Goal: Task Accomplishment & Management: Manage account settings

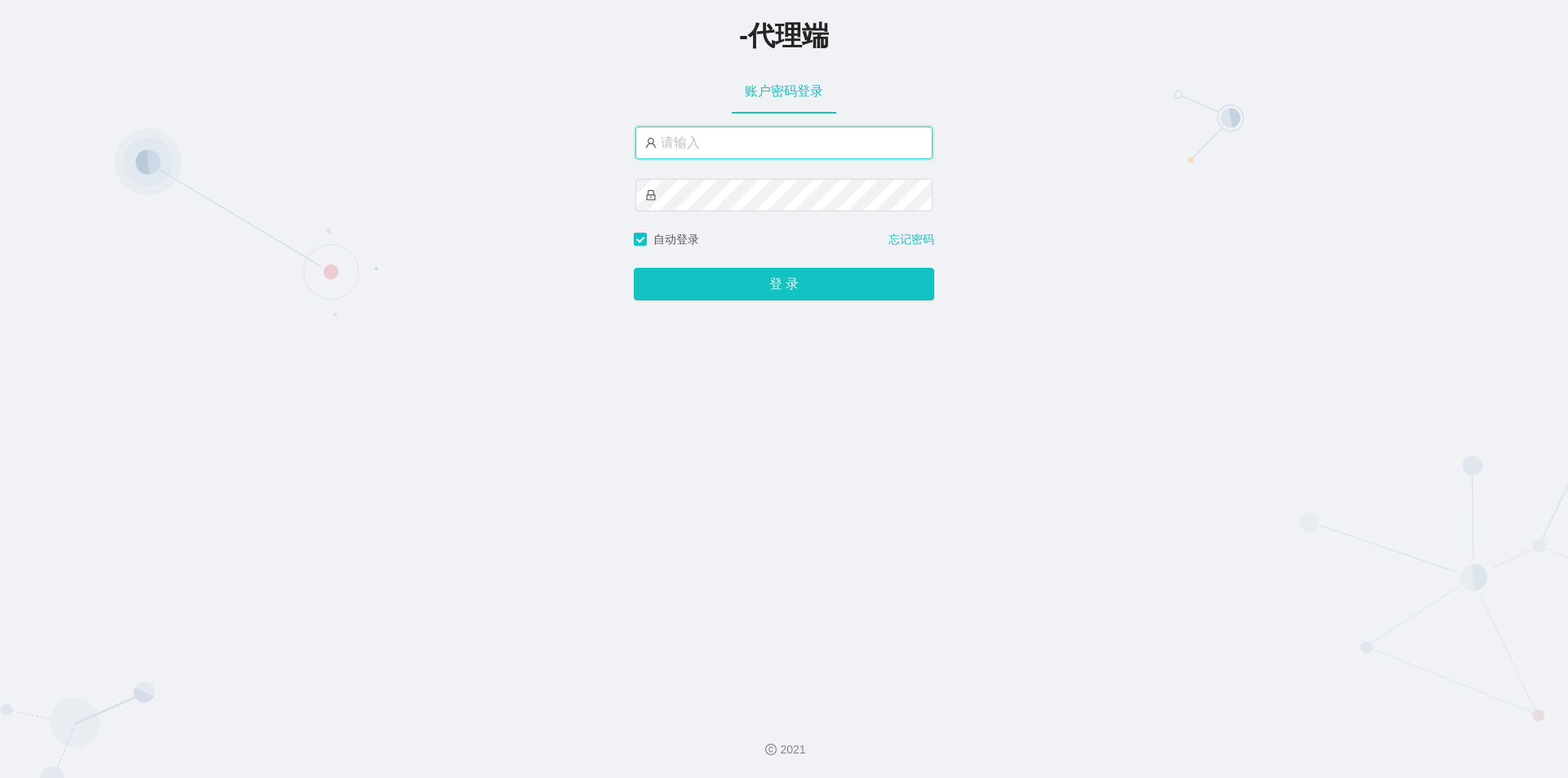
click at [690, 129] on input "text" at bounding box center [784, 143] width 297 height 33
click at [648, 96] on div "账户密码登录" at bounding box center [784, 91] width 297 height 46
click at [784, 128] on input "text" at bounding box center [784, 143] width 297 height 33
paste input "xiaowei03"
type input "xiaowei03"
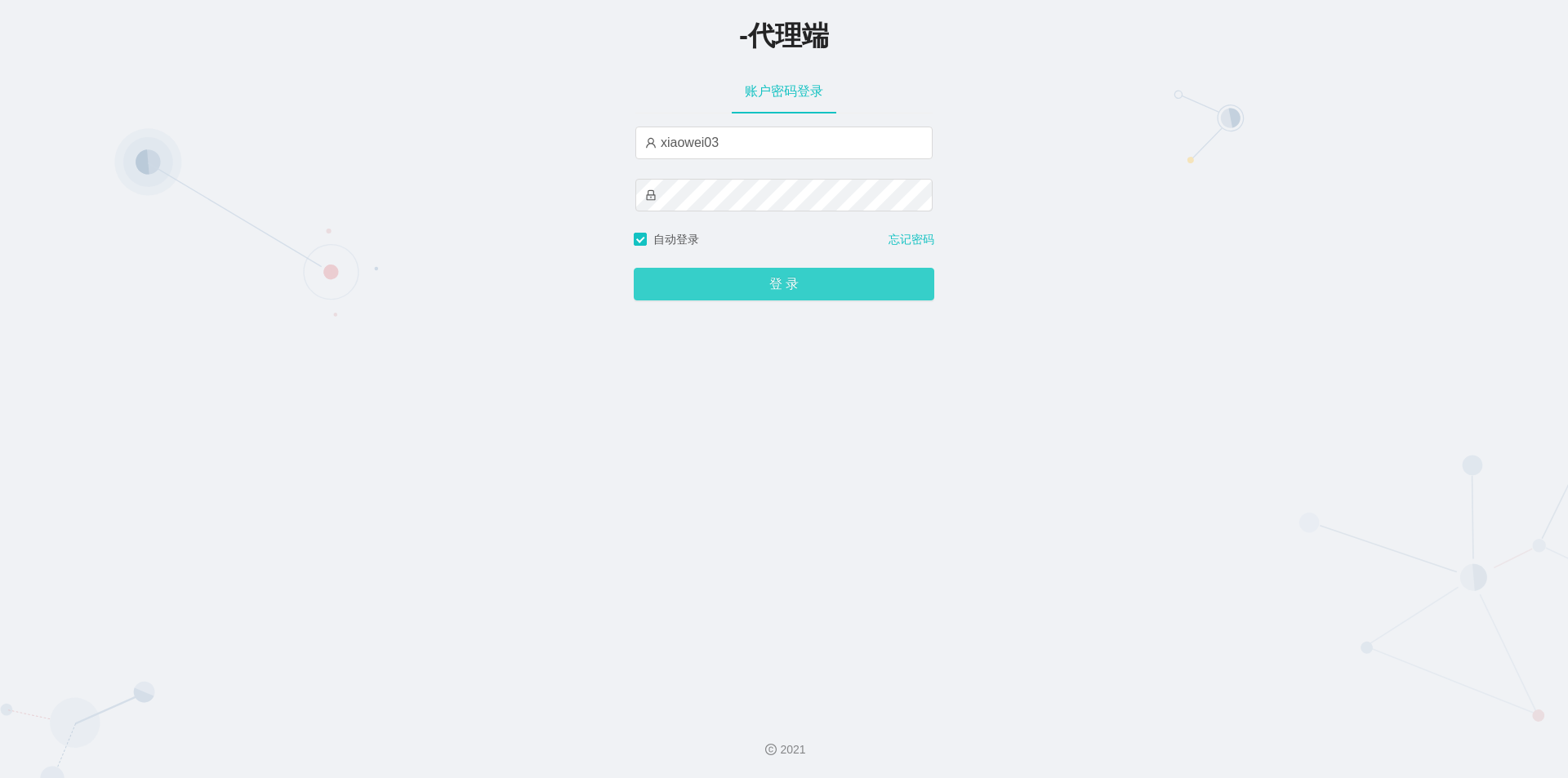
click at [726, 289] on button "登 录" at bounding box center [784, 284] width 300 height 33
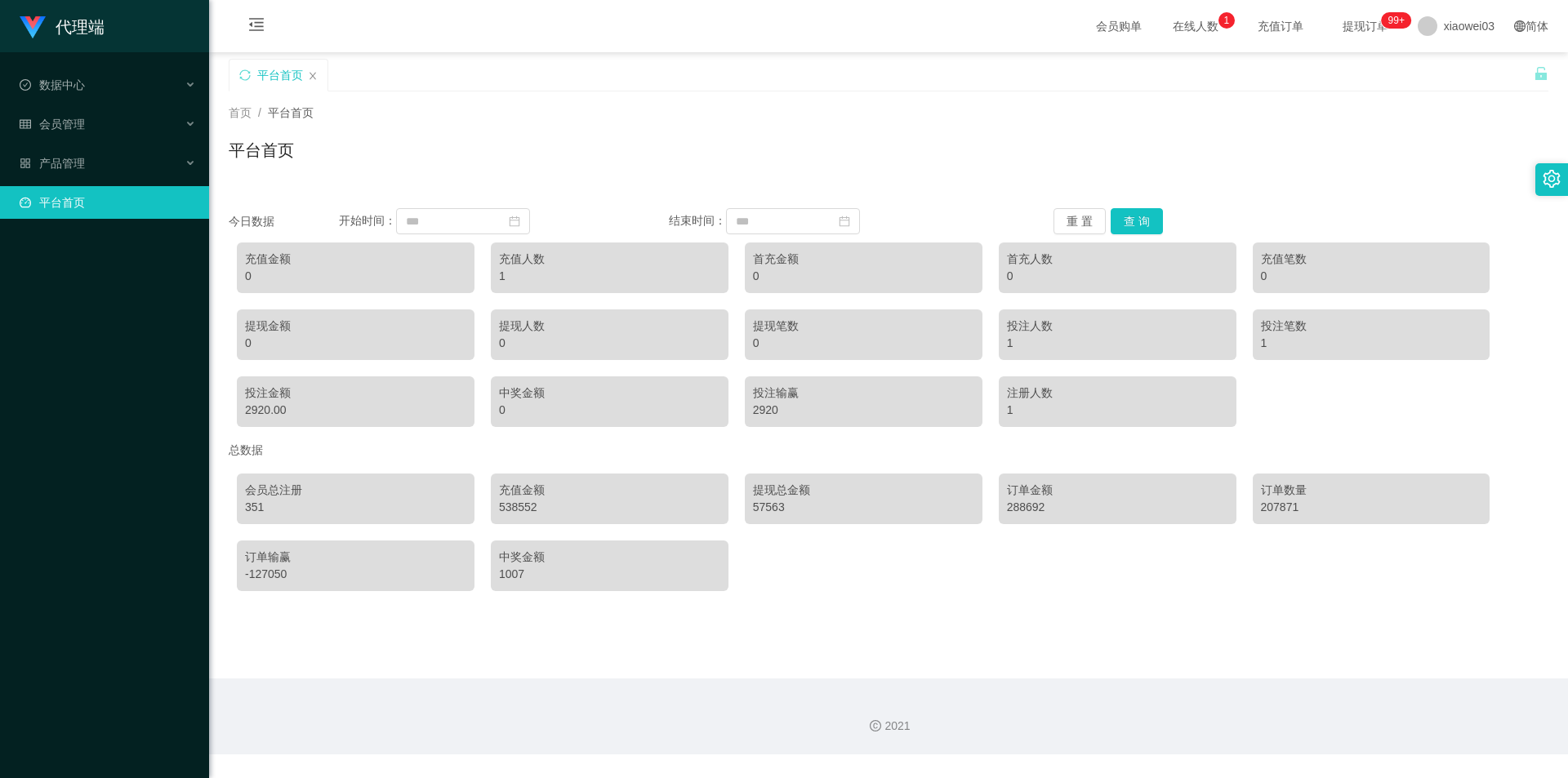
click at [748, 143] on div "平台首页" at bounding box center [888, 157] width 1320 height 38
click at [134, 158] on div "产品管理" at bounding box center [104, 163] width 209 height 33
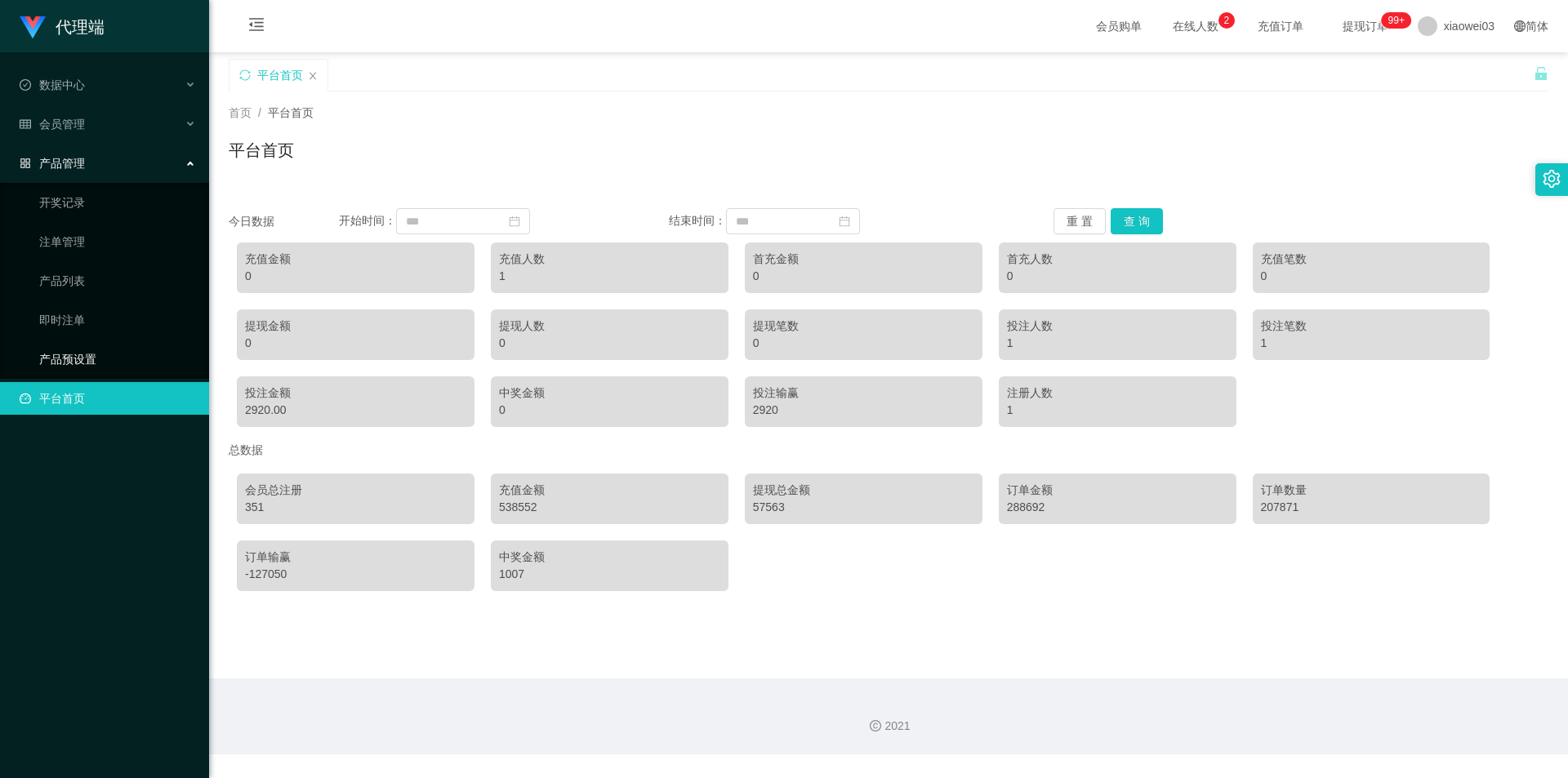
click at [117, 364] on link "产品预设置" at bounding box center [118, 359] width 157 height 33
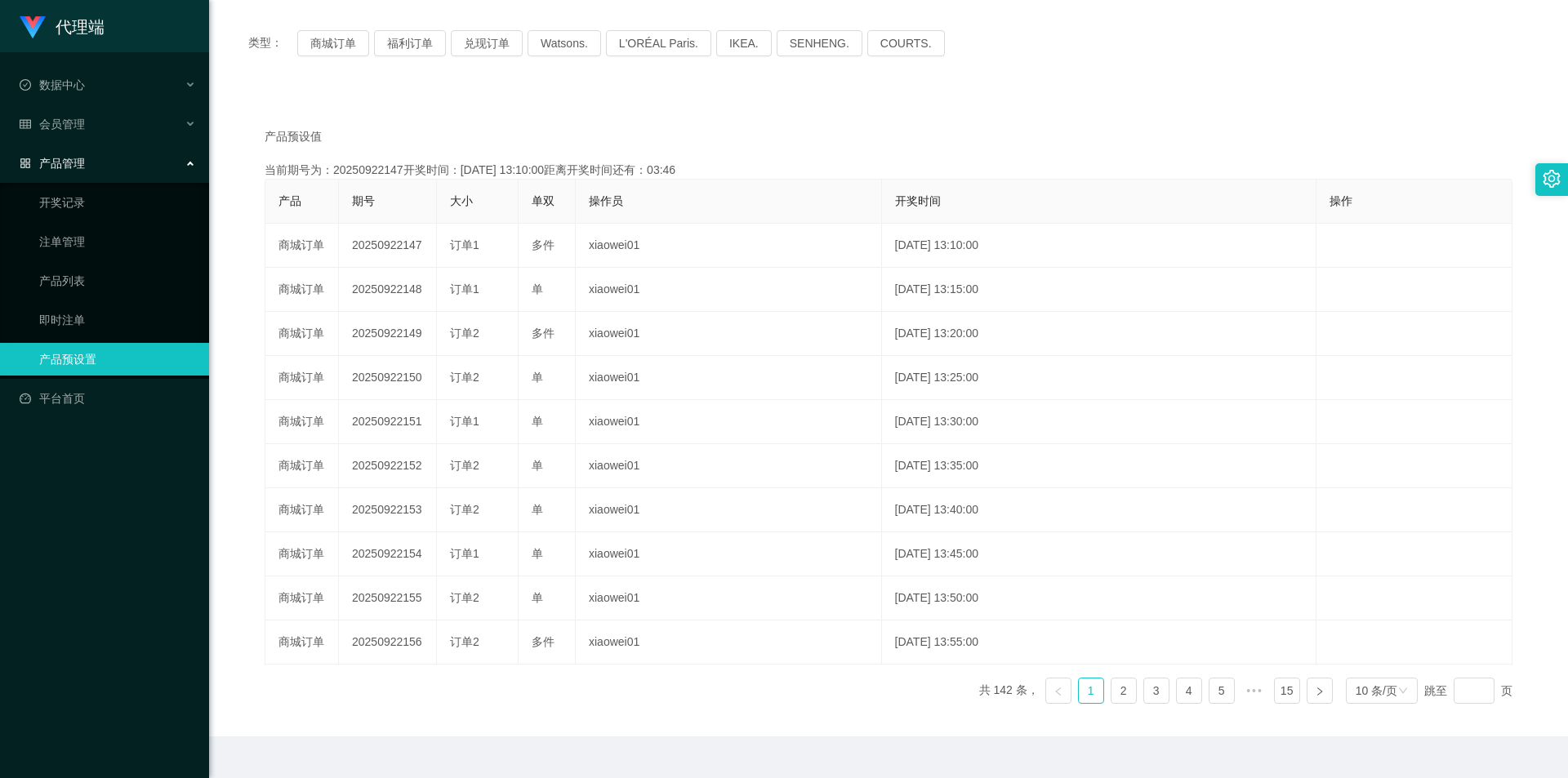
scroll to position [231, 0]
